Goal: Information Seeking & Learning: Check status

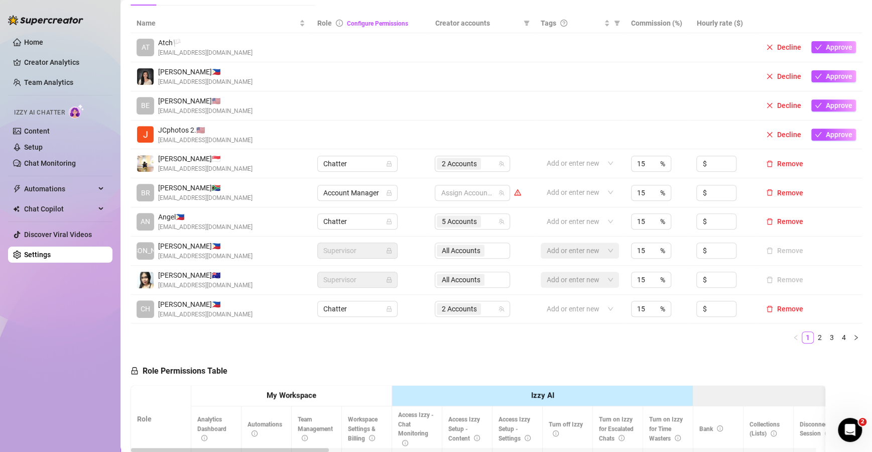
scroll to position [222, 0]
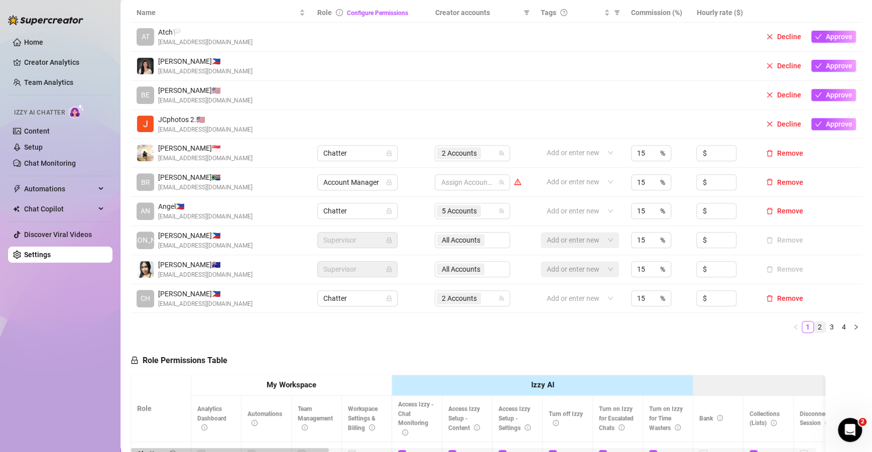
click at [814, 327] on link "2" at bounding box center [819, 326] width 11 height 11
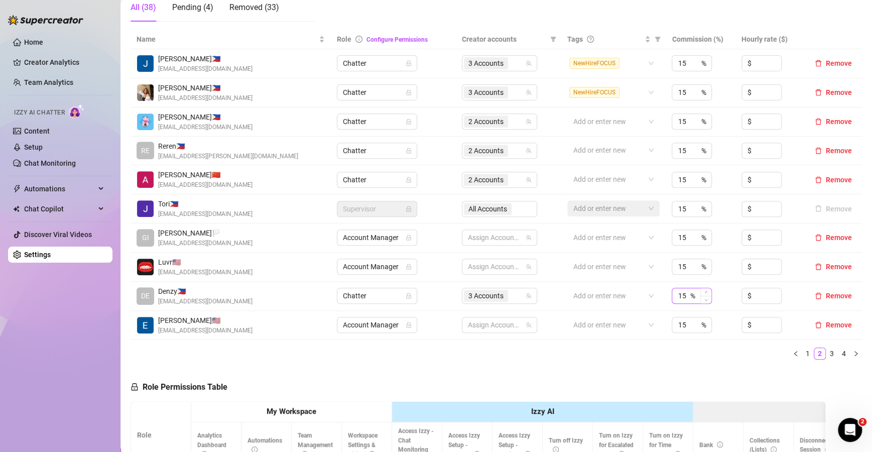
scroll to position [195, 0]
click at [826, 356] on link "3" at bounding box center [831, 353] width 11 height 11
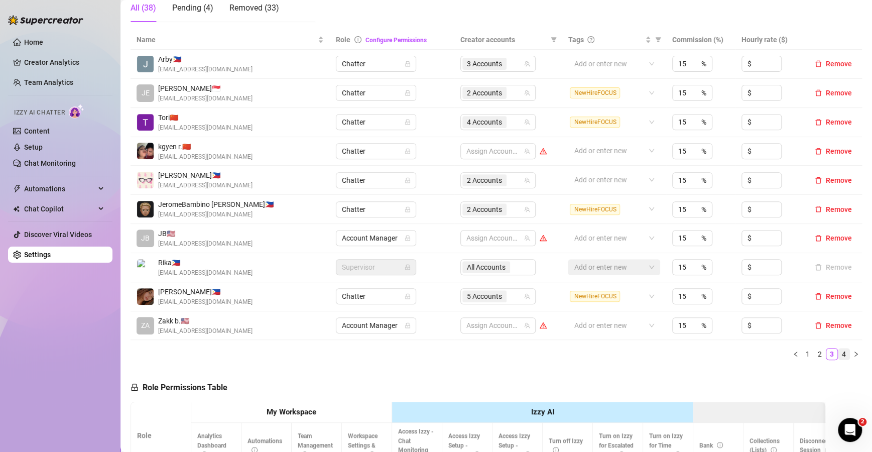
click at [838, 349] on link "4" at bounding box center [843, 353] width 11 height 11
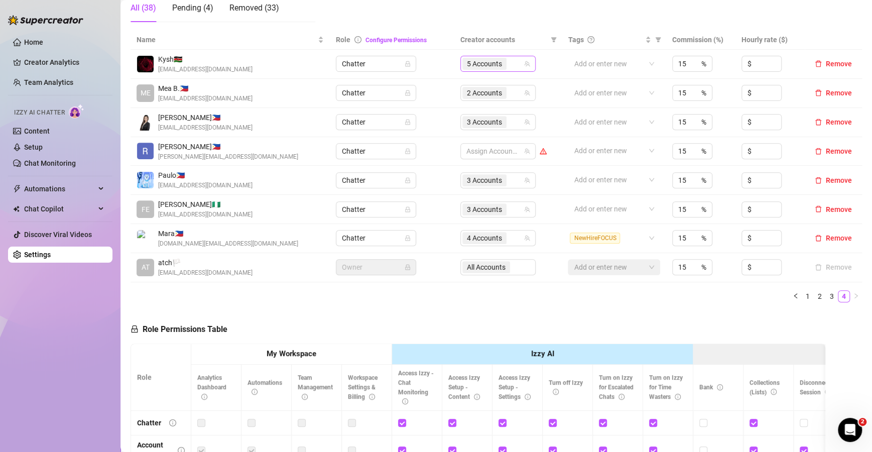
click at [511, 68] on div "5 Accounts" at bounding box center [492, 64] width 61 height 14
click at [513, 64] on div "5 Accounts" at bounding box center [492, 64] width 61 height 14
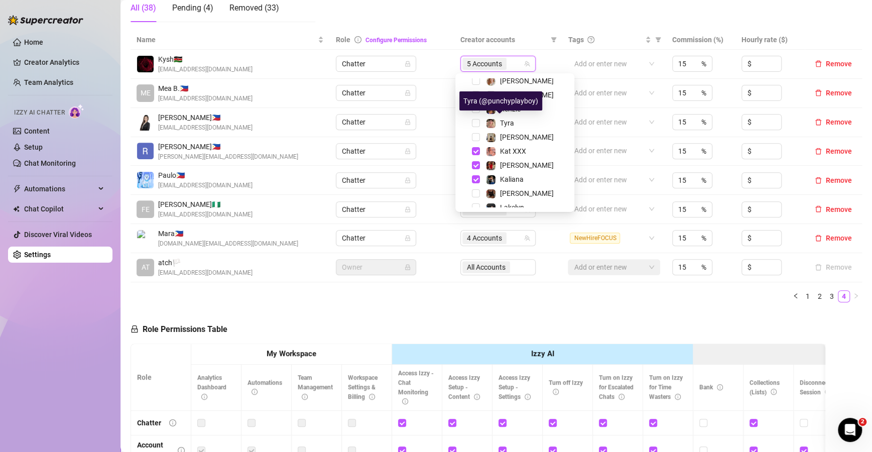
scroll to position [99, 0]
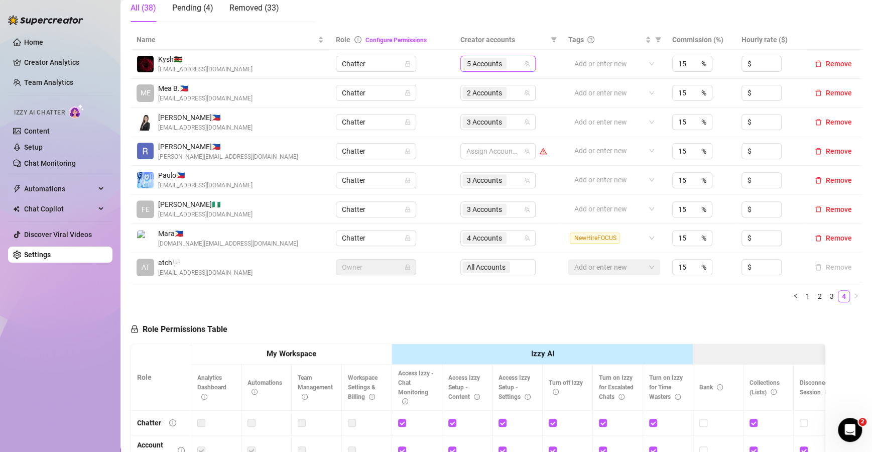
click at [522, 298] on ul "1 2 3 4" at bounding box center [496, 296] width 731 height 12
click at [514, 117] on div "3 Accounts" at bounding box center [492, 122] width 61 height 14
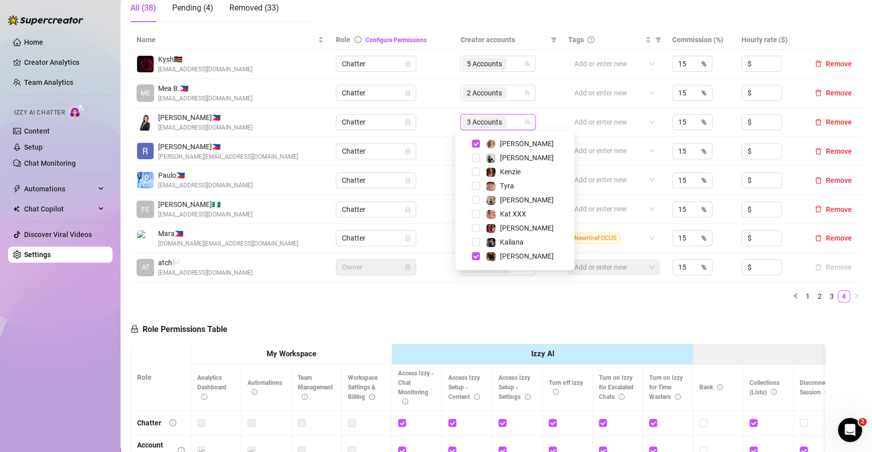
scroll to position [110, 0]
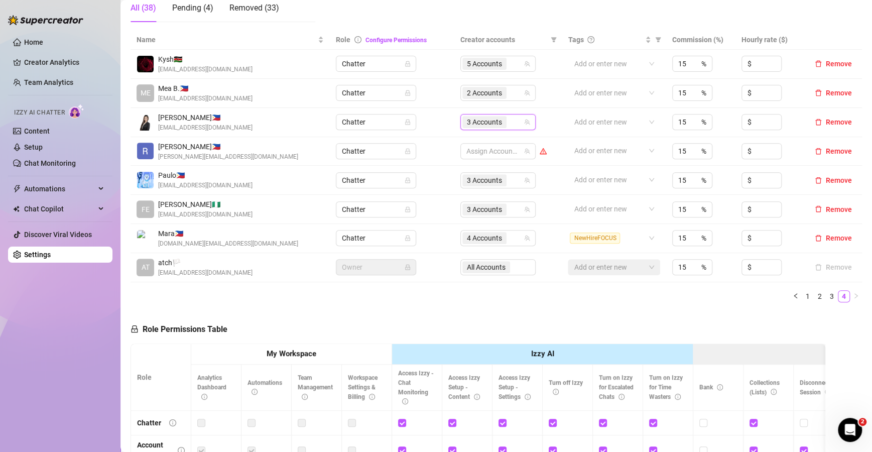
click at [575, 305] on div "Name Role Configure Permissions Creator accounts Tags Commission (%) Hourly rat…" at bounding box center [496, 170] width 731 height 280
click at [826, 291] on link "3" at bounding box center [831, 296] width 11 height 11
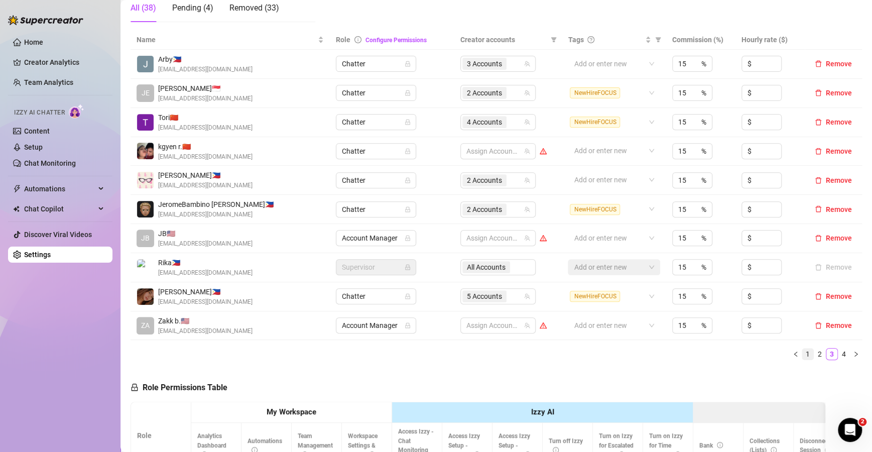
click at [802, 351] on link "1" at bounding box center [807, 353] width 11 height 11
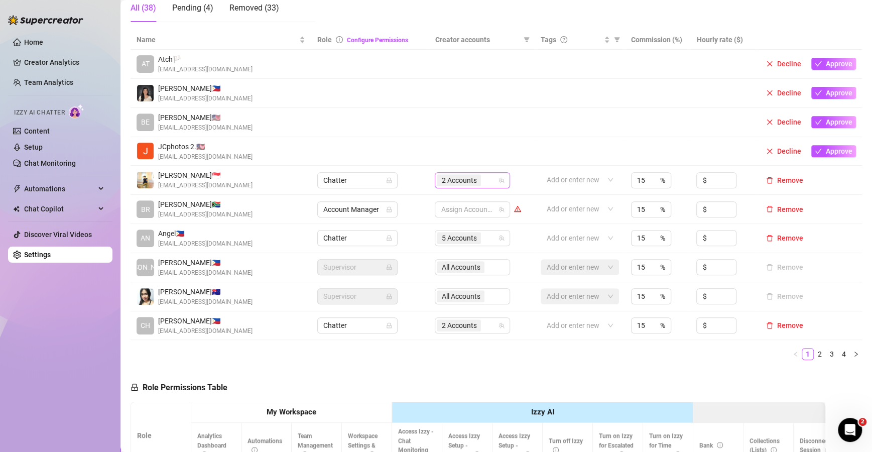
click at [484, 181] on div "2 Accounts" at bounding box center [467, 180] width 61 height 14
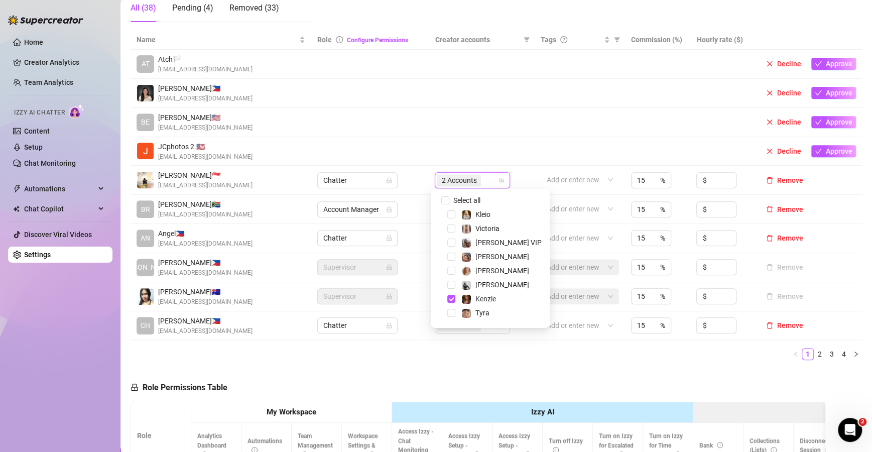
scroll to position [75, 0]
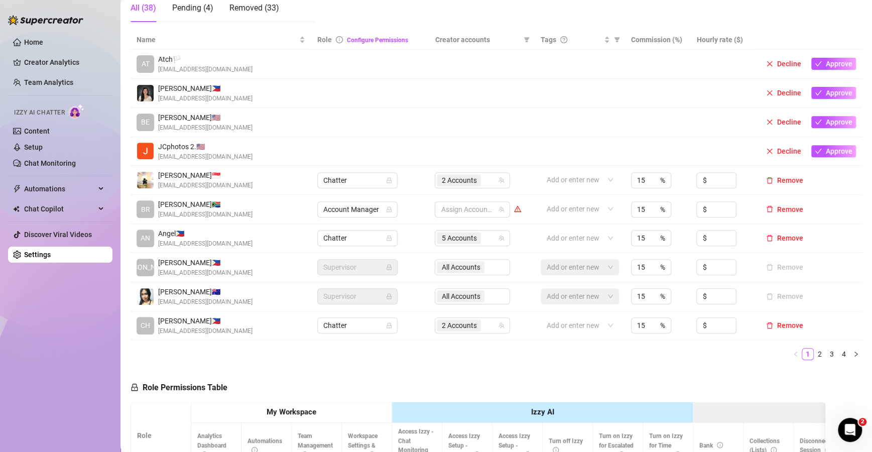
click at [518, 359] on div "Name Role Configure Permissions Creator accounts Tags Commission (%) Hourly rat…" at bounding box center [496, 199] width 731 height 338
click at [487, 324] on div "2 Accounts" at bounding box center [467, 325] width 61 height 14
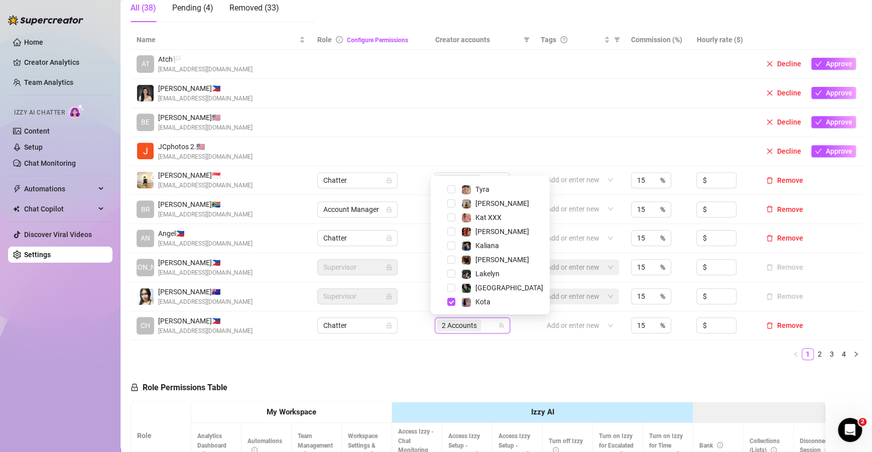
scroll to position [109, 0]
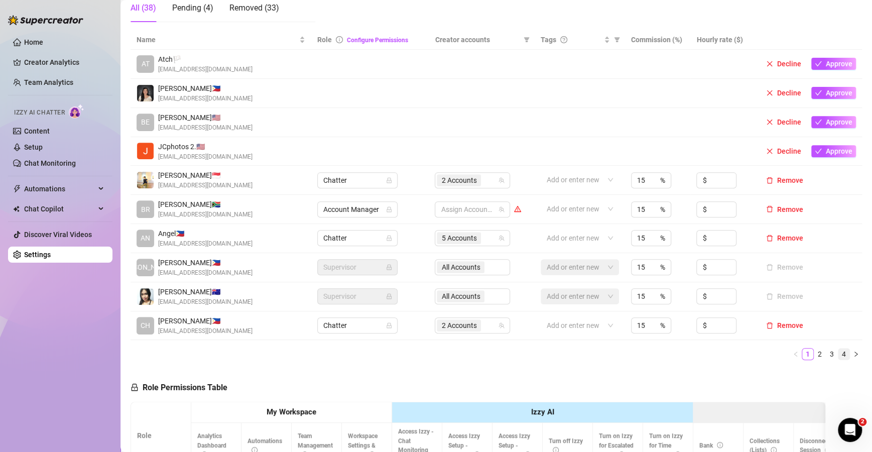
click at [838, 354] on li "4" at bounding box center [844, 354] width 12 height 12
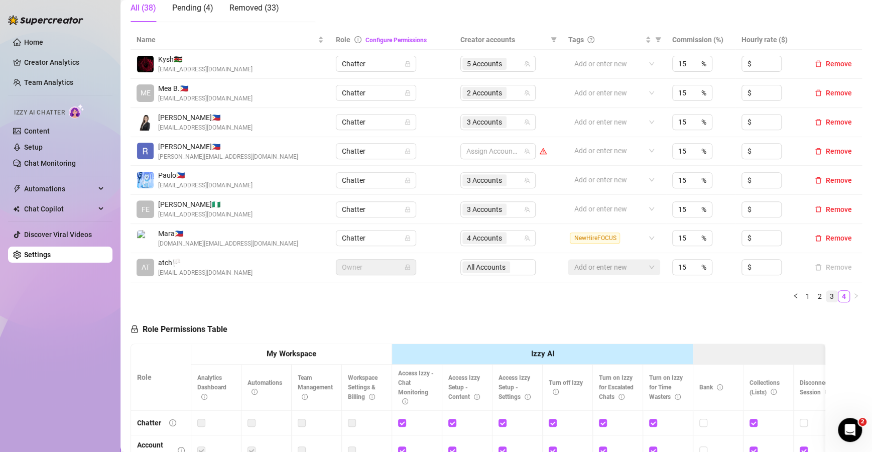
click at [826, 293] on link "3" at bounding box center [831, 296] width 11 height 11
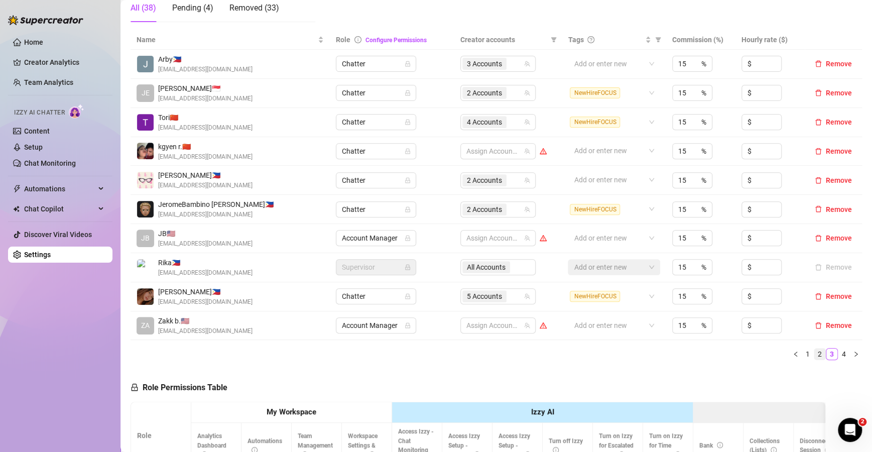
click at [814, 353] on link "2" at bounding box center [819, 353] width 11 height 11
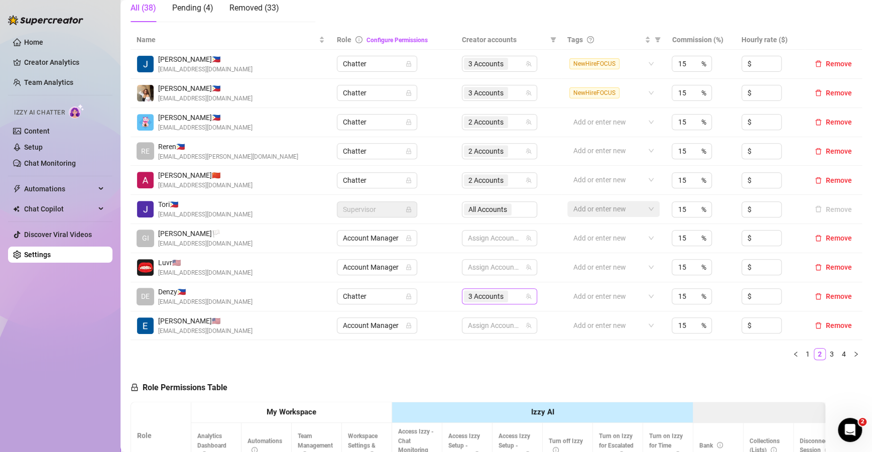
click at [511, 293] on div "3 Accounts" at bounding box center [494, 296] width 61 height 14
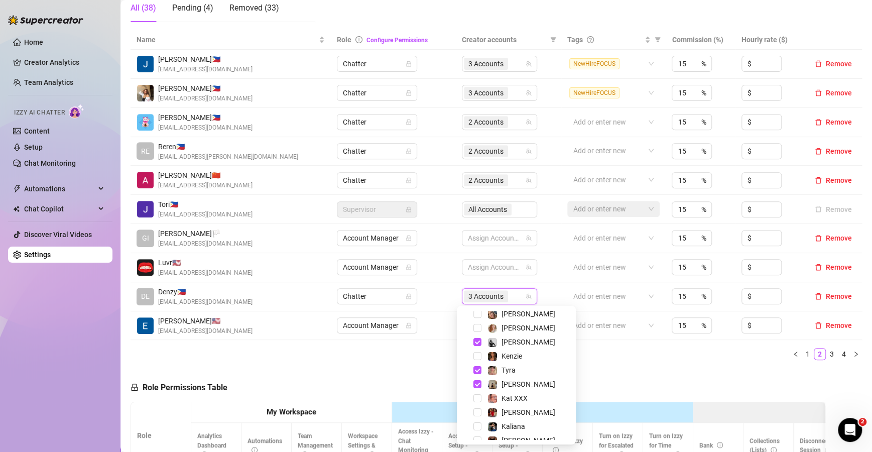
scroll to position [61, 0]
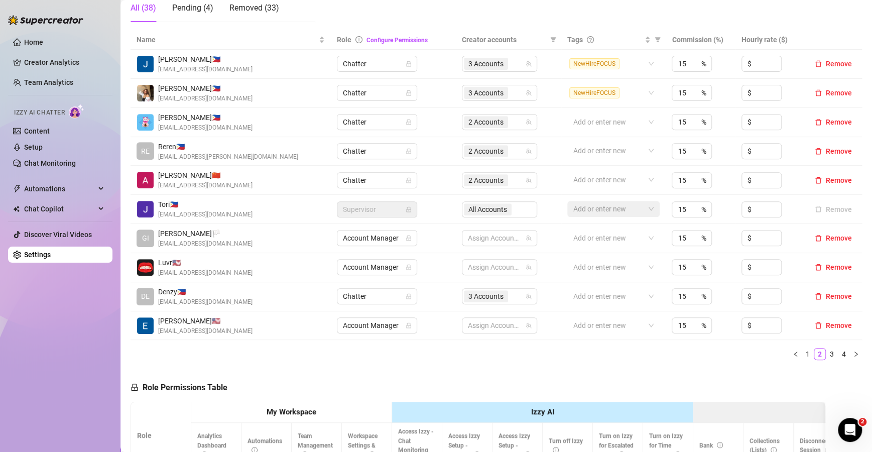
click at [648, 358] on ul "1 2 3 4" at bounding box center [496, 354] width 731 height 12
click at [826, 352] on link "3" at bounding box center [831, 353] width 11 height 11
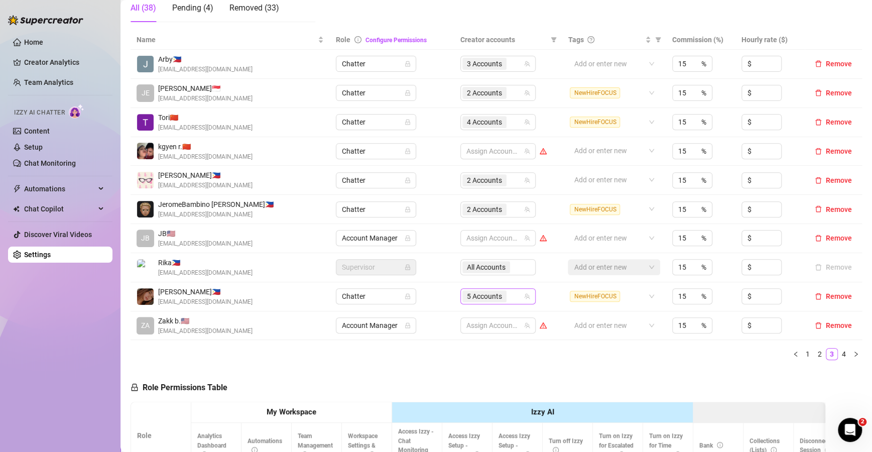
click at [513, 297] on div "5 Accounts" at bounding box center [492, 296] width 61 height 14
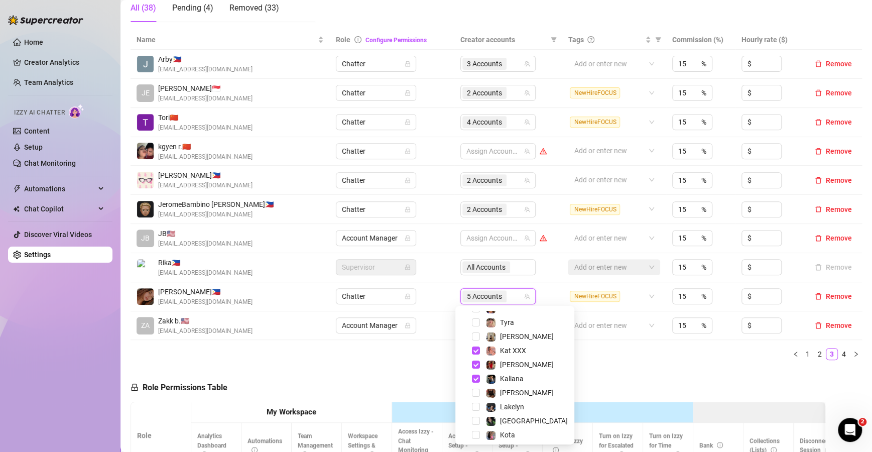
scroll to position [108, 0]
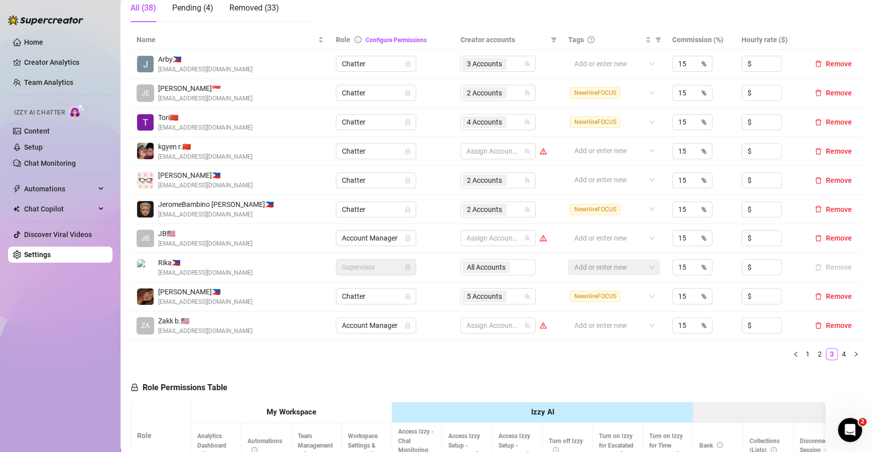
click at [622, 366] on div "Name Role Configure Permissions Creator accounts Tags Commission (%) Hourly rat…" at bounding box center [496, 199] width 731 height 338
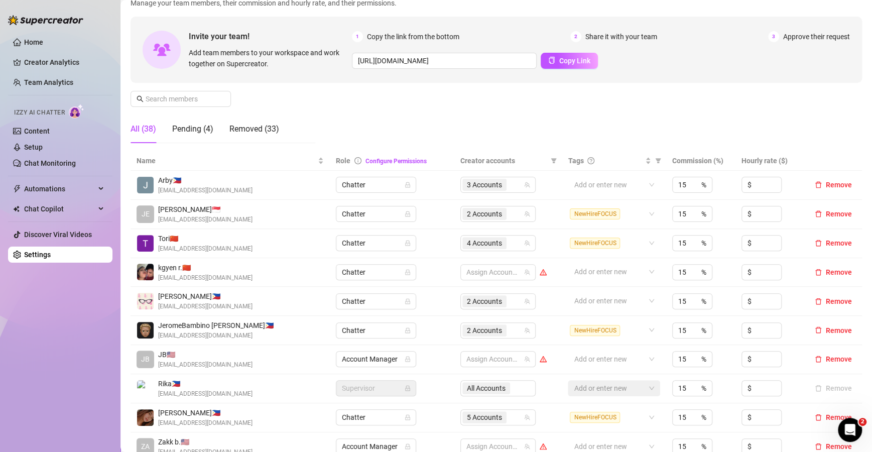
scroll to position [0, 0]
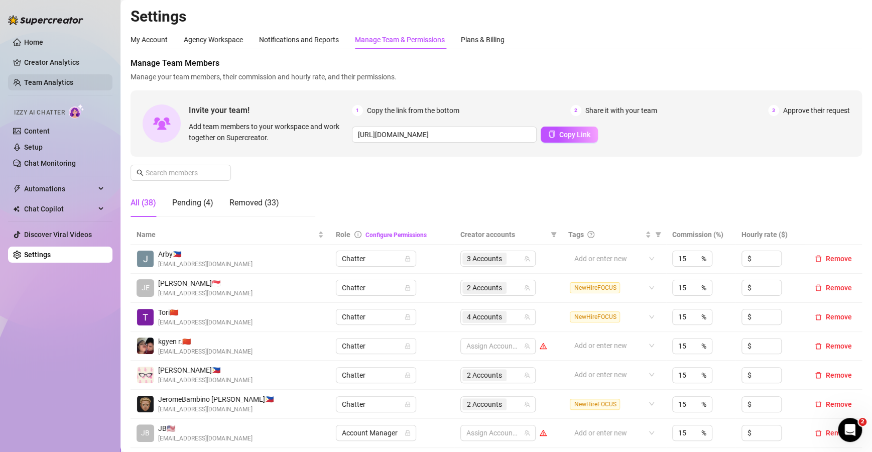
click at [51, 78] on link "Team Analytics" at bounding box center [48, 82] width 49 height 8
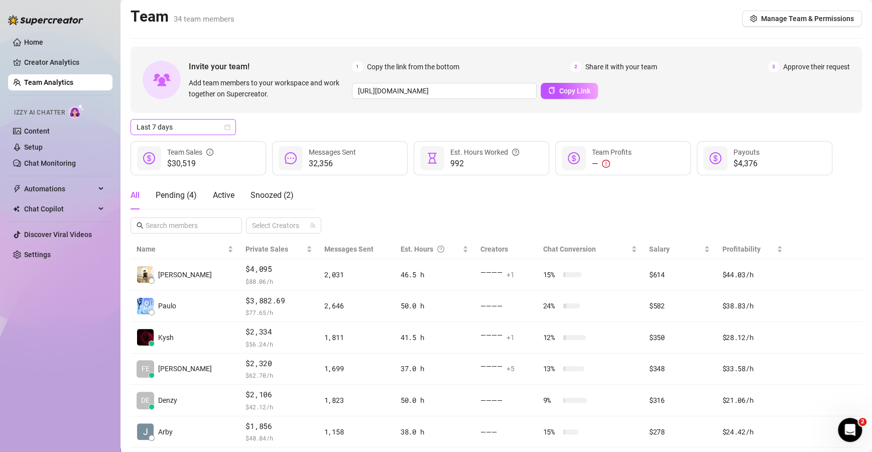
click at [223, 126] on span "Last 7 days" at bounding box center [183, 126] width 93 height 15
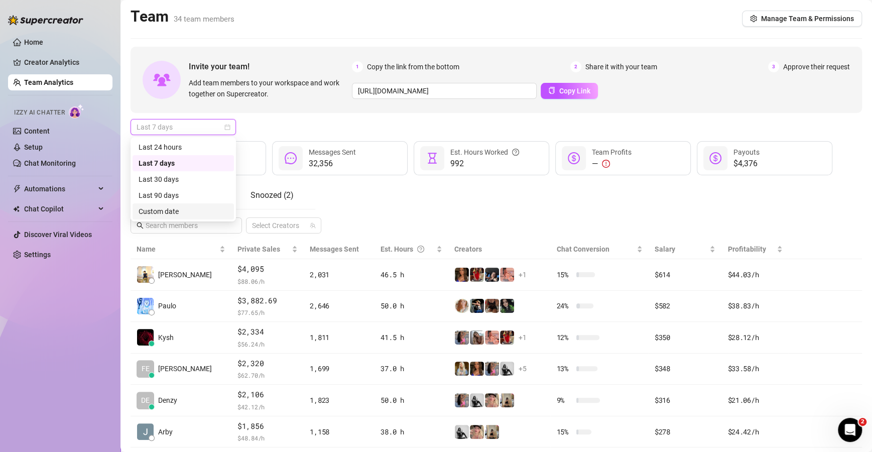
click at [179, 210] on div "Custom date" at bounding box center [183, 211] width 89 height 11
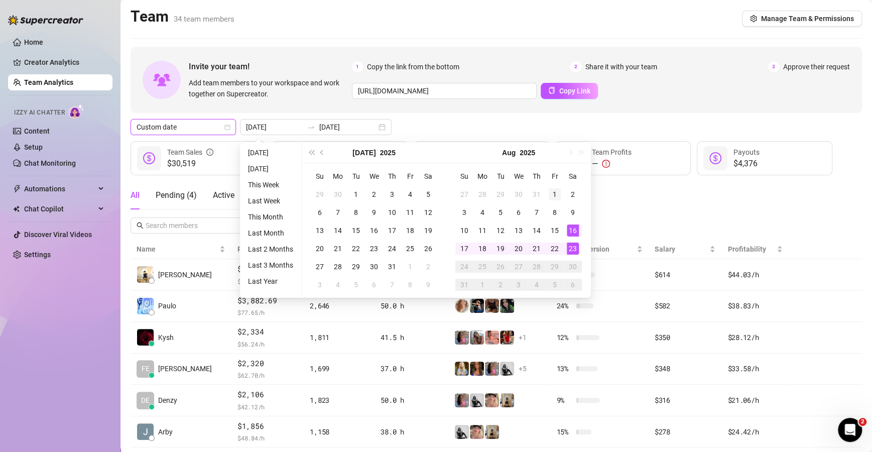
type input "[DATE]"
click at [552, 193] on div "1" at bounding box center [555, 194] width 12 height 12
type input "[DATE]"
click at [574, 249] on div "23" at bounding box center [573, 248] width 12 height 12
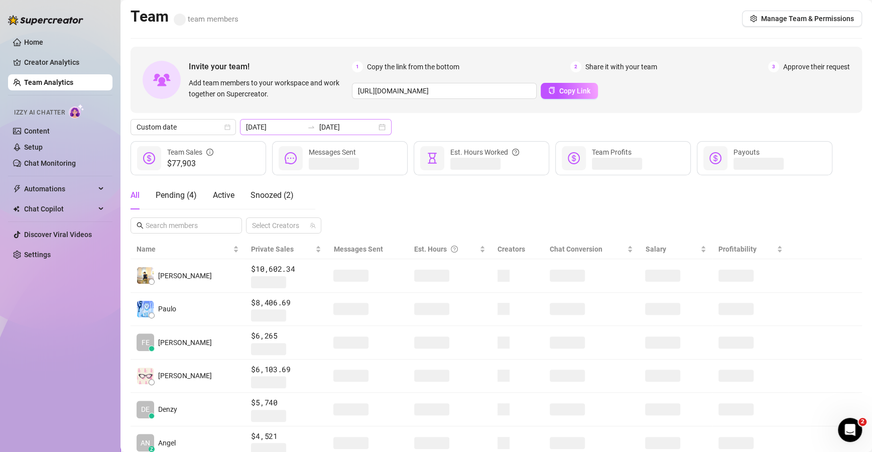
click at [368, 127] on div "[DATE] [DATE]" at bounding box center [316, 127] width 152 height 16
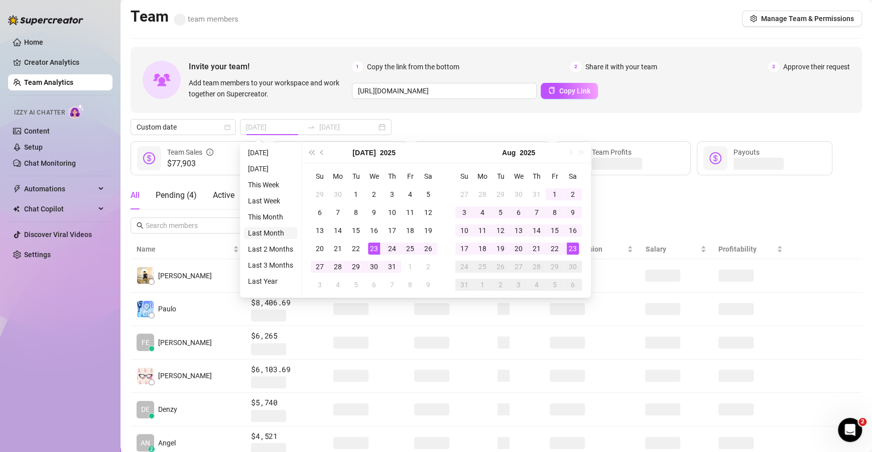
click at [276, 233] on li "Last Month" at bounding box center [270, 233] width 53 height 12
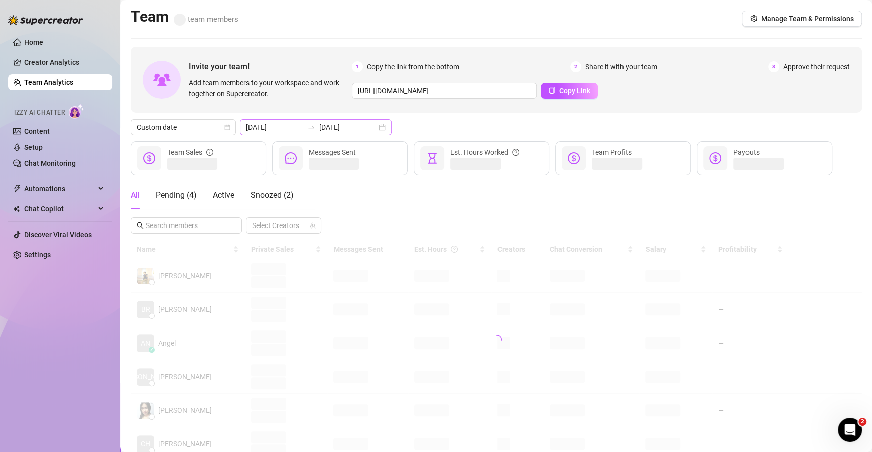
click at [365, 123] on div "[DATE] [DATE]" at bounding box center [316, 127] width 152 height 16
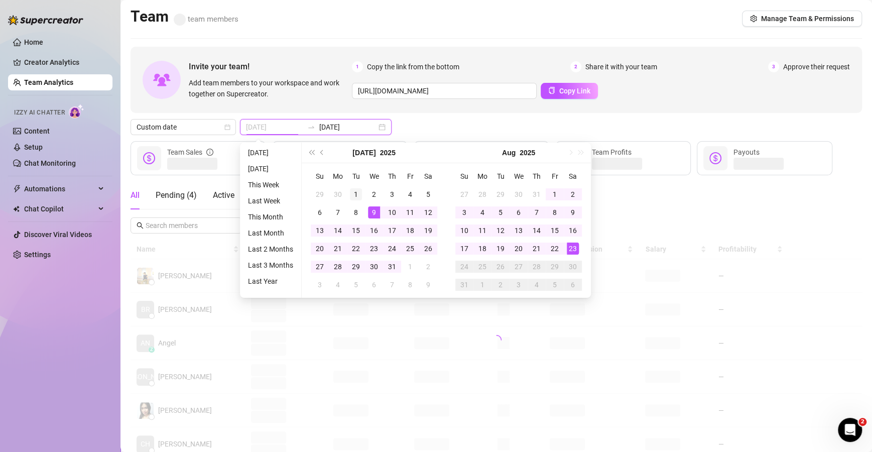
type input "[DATE]"
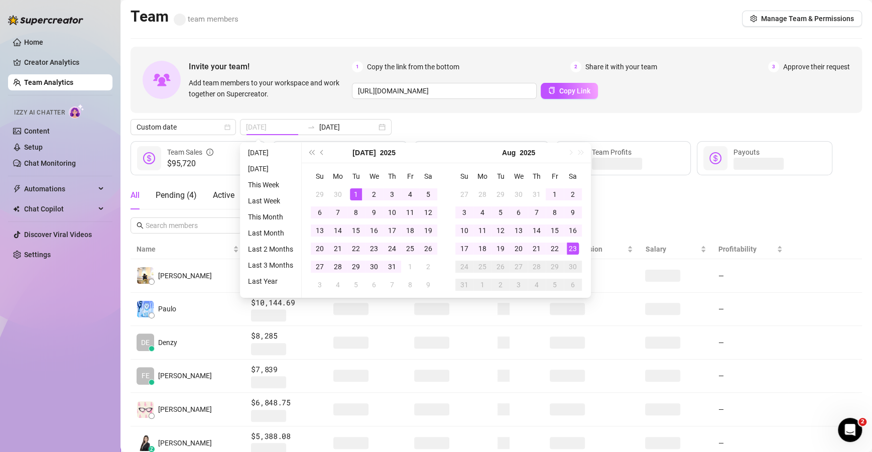
click at [358, 195] on div "1" at bounding box center [356, 194] width 12 height 12
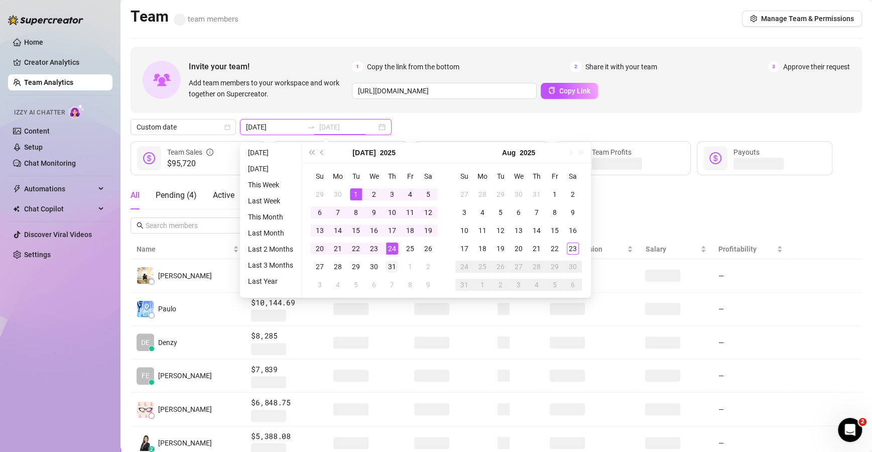
type input "[DATE]"
click at [389, 264] on div "31" at bounding box center [392, 267] width 12 height 12
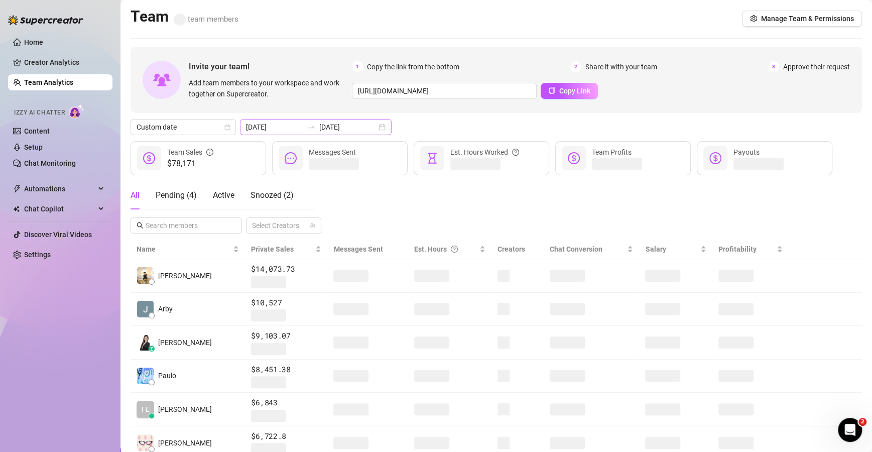
click at [368, 126] on div "[DATE] [DATE]" at bounding box center [316, 127] width 152 height 16
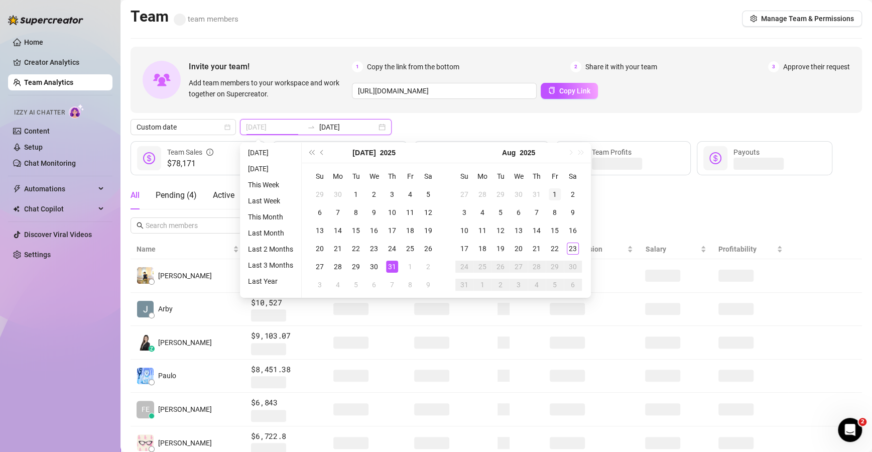
type input "[DATE]"
click at [553, 196] on div "1" at bounding box center [555, 194] width 12 height 12
type input "[DATE]"
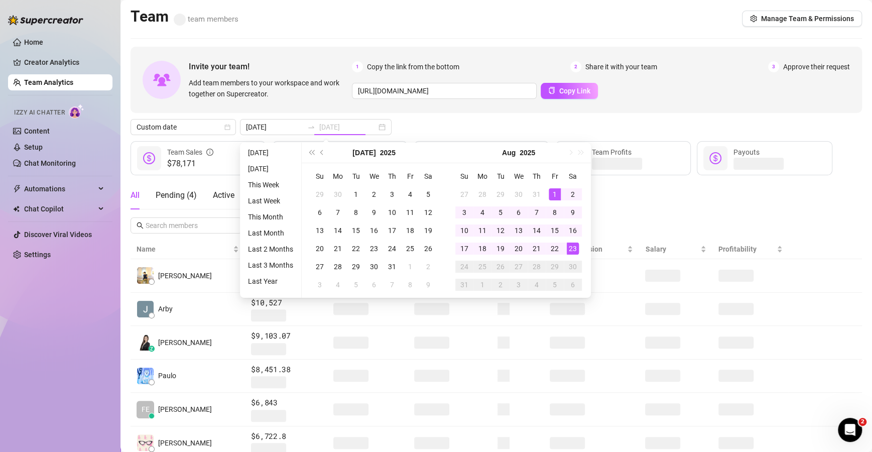
click at [571, 253] on div "23" at bounding box center [573, 248] width 12 height 12
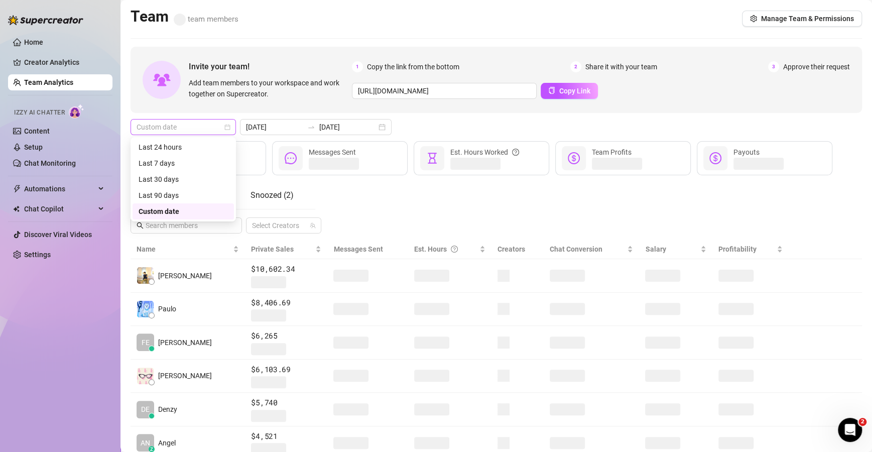
click at [230, 131] on div "Custom date" at bounding box center [183, 127] width 105 height 16
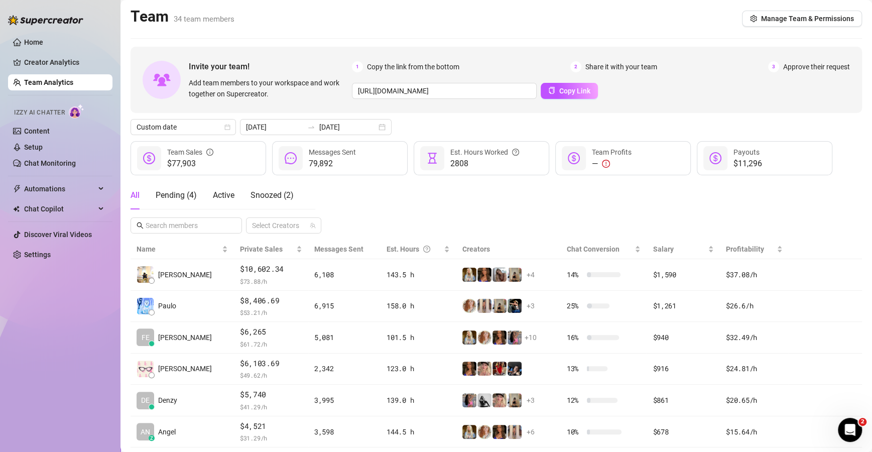
click at [410, 132] on div "Custom date [DATE] [DATE]" at bounding box center [496, 127] width 731 height 16
click at [32, 327] on div "Home Creator Analytics Team Analytics Izzy AI Chatter Content Setup Chat Monito…" at bounding box center [60, 221] width 104 height 443
click at [553, 213] on div "All Pending ( 4 ) Active Snoozed ( 2 ) Select Creators" at bounding box center [496, 207] width 731 height 52
